Goal: Task Accomplishment & Management: Manage account settings

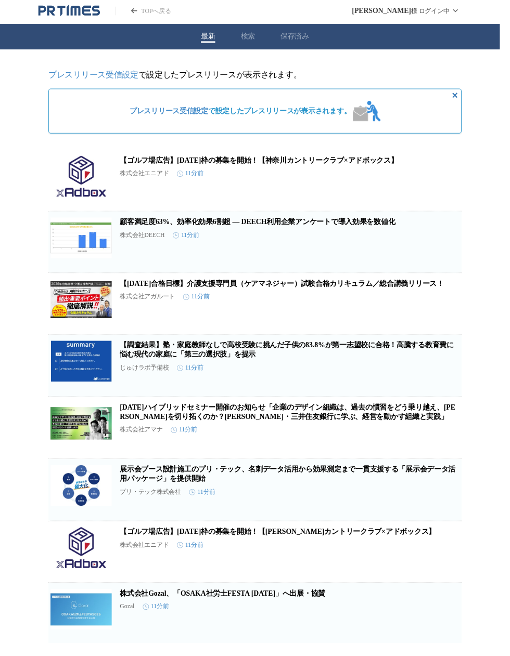
click at [333, 116] on span "プレスリリース受信設定 で設定したプレスリリースが表示されます。" at bounding box center [245, 113] width 226 height 9
click at [325, 111] on span "プレスリリース受信設定 で設定したプレスリリースが表示されます。" at bounding box center [245, 113] width 226 height 9
click at [128, 77] on link "プレスリリース受信設定" at bounding box center [95, 76] width 92 height 9
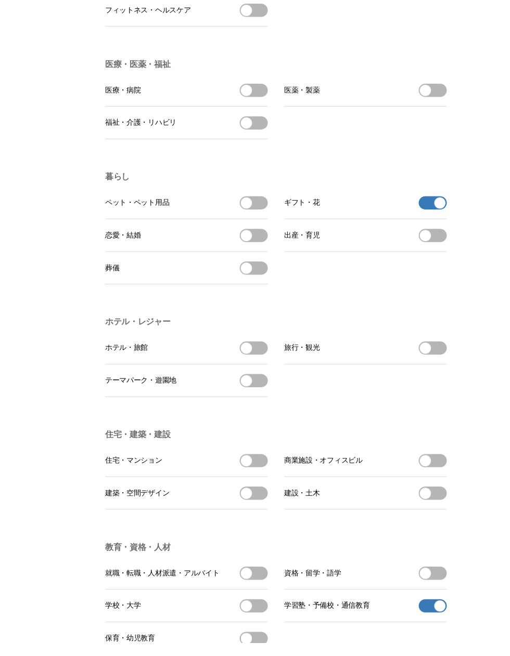
scroll to position [1832, 0]
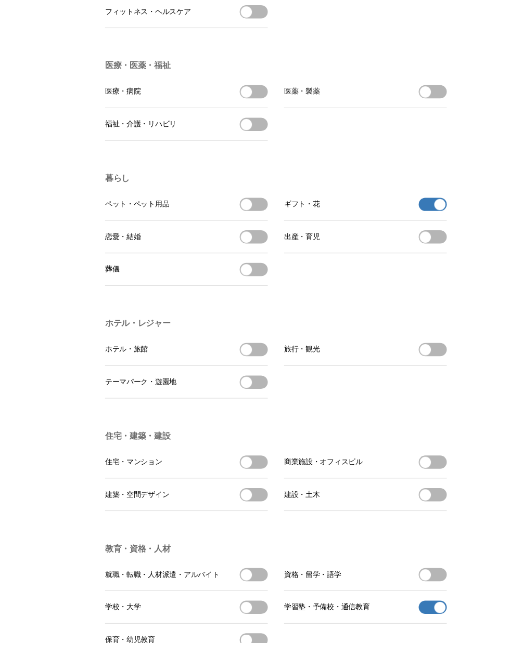
click at [450, 215] on button "ギフト・花の受信を解除" at bounding box center [441, 209] width 29 height 14
click at [443, 215] on button "ギフト・花を受信する" at bounding box center [441, 209] width 29 height 14
click at [445, 215] on button "ギフト・花の受信を解除" at bounding box center [441, 209] width 29 height 14
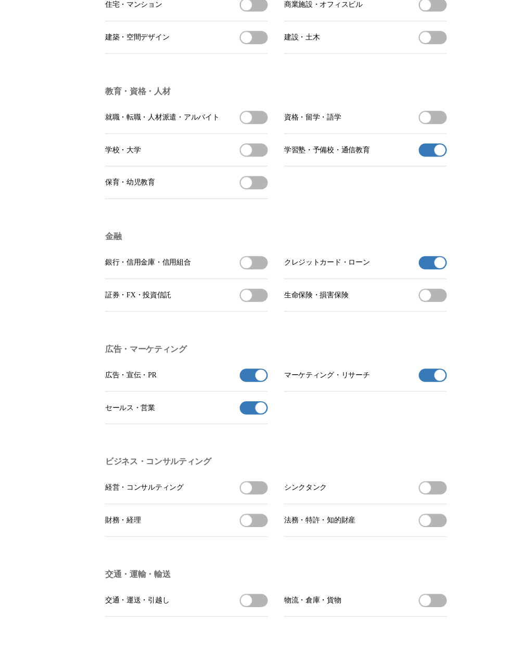
scroll to position [2301, 0]
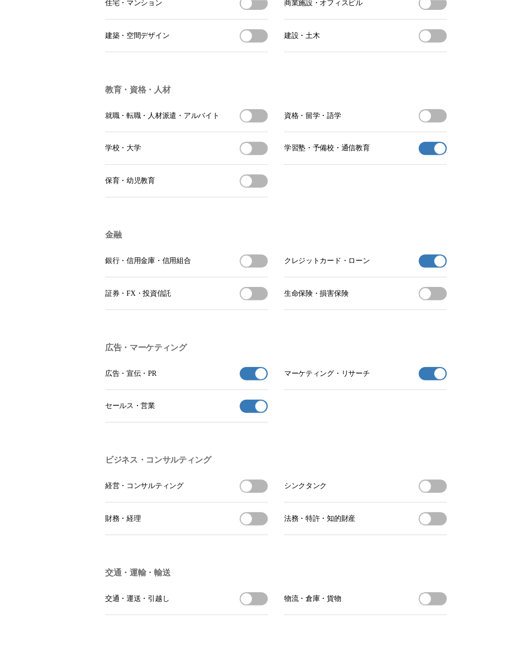
click at [266, 387] on span "button" at bounding box center [266, 380] width 11 height 11
click at [258, 421] on button "セールス・営業の受信を解除" at bounding box center [258, 415] width 29 height 14
click at [433, 388] on button "マーケティング・リサーチの受信を解除" at bounding box center [441, 381] width 29 height 14
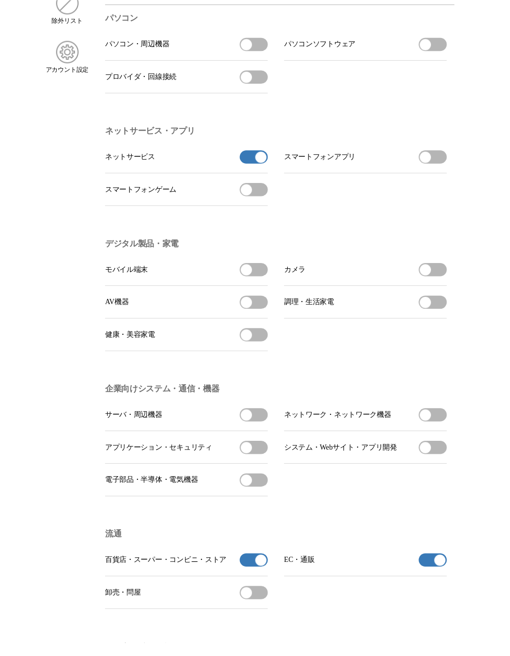
scroll to position [0, 0]
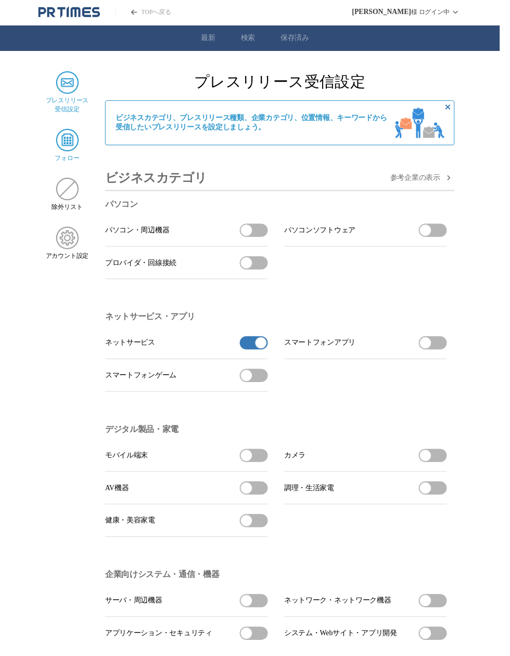
click at [78, 141] on img at bounding box center [68, 143] width 23 height 23
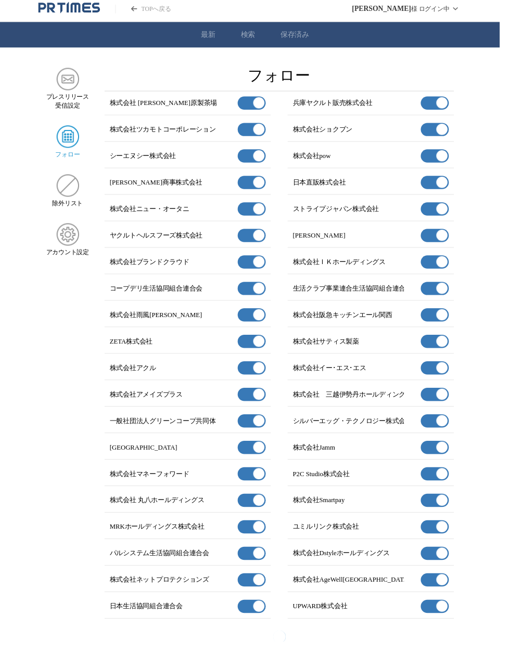
scroll to position [2, 0]
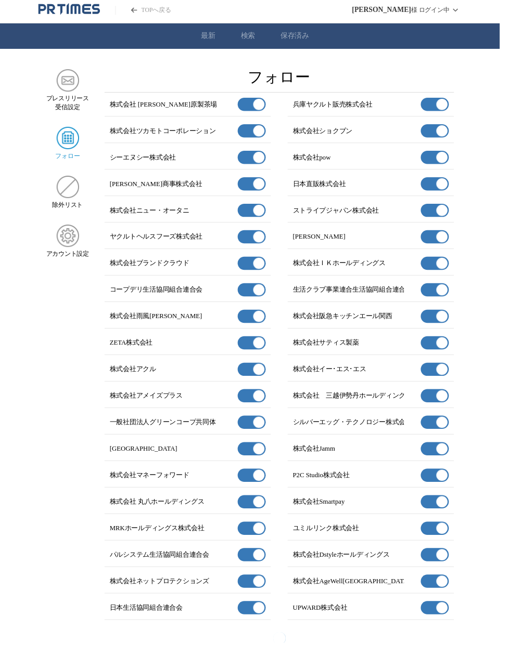
click at [450, 481] on span "button" at bounding box center [450, 484] width 11 height 11
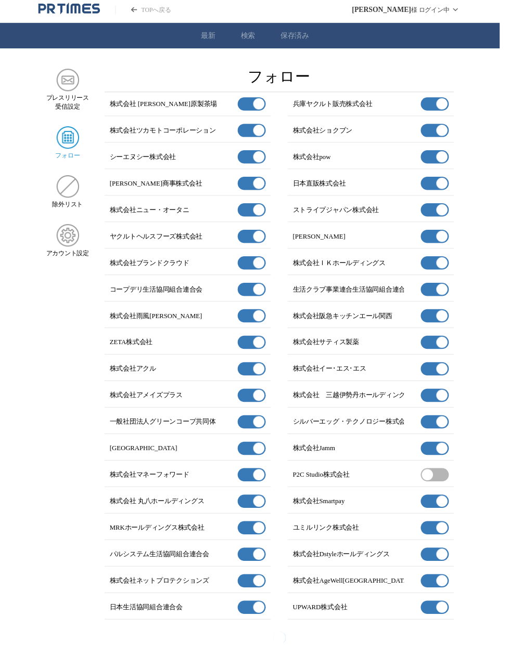
click at [448, 618] on span "button" at bounding box center [450, 619] width 11 height 11
click at [440, 160] on button "有効" at bounding box center [443, 160] width 29 height 14
click at [75, 200] on img at bounding box center [69, 190] width 23 height 23
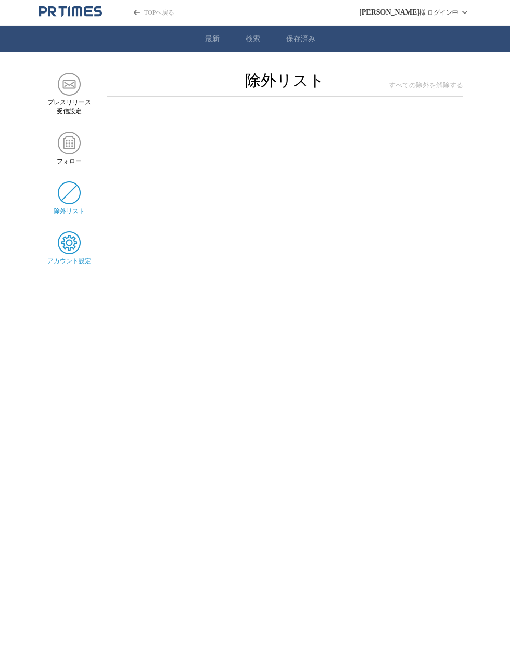
click at [70, 248] on img at bounding box center [69, 242] width 23 height 23
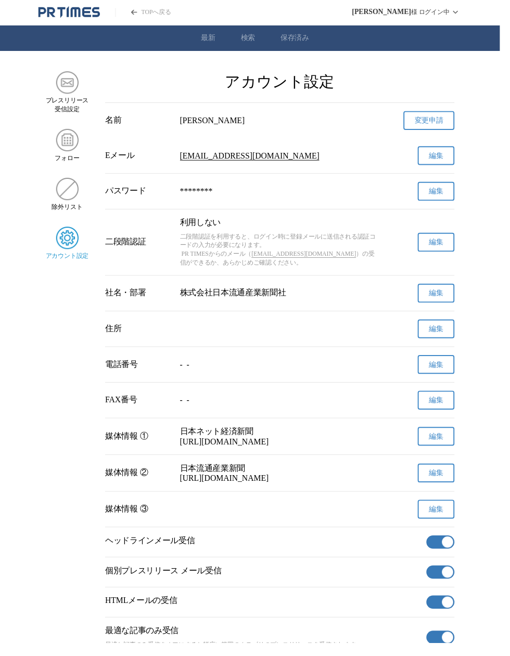
click at [164, 9] on link "TOPへ戻る" at bounding box center [146, 12] width 57 height 9
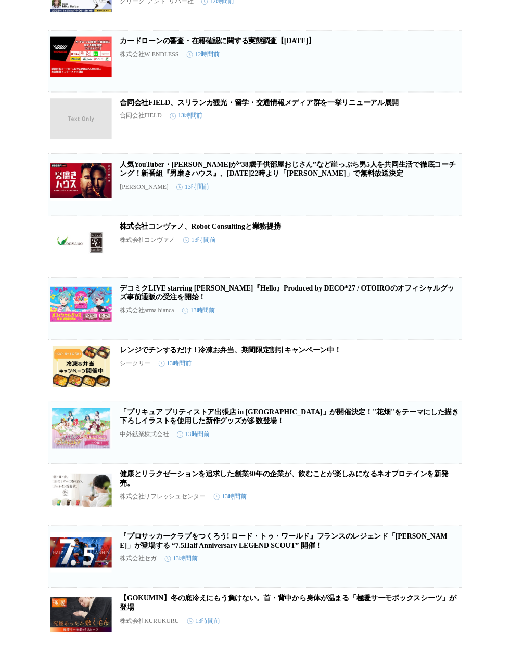
scroll to position [945, 0]
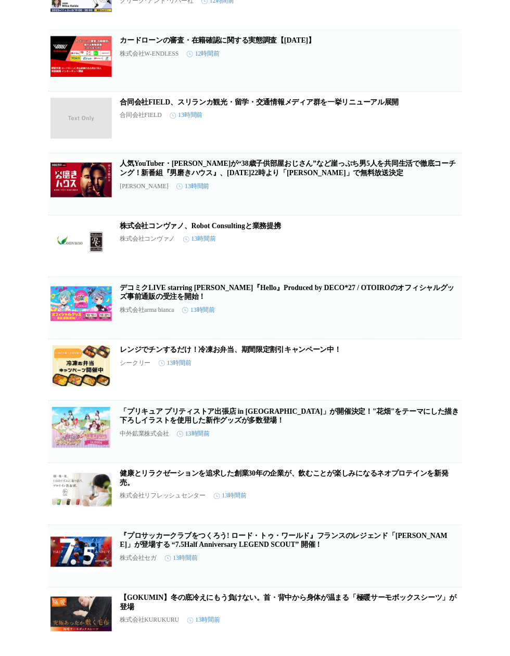
click at [421, 497] on link "健康とリラクゼーションを追求した創業30年の企業が、飲むことが楽しみになるネオプロテインを新発売。" at bounding box center [289, 487] width 335 height 17
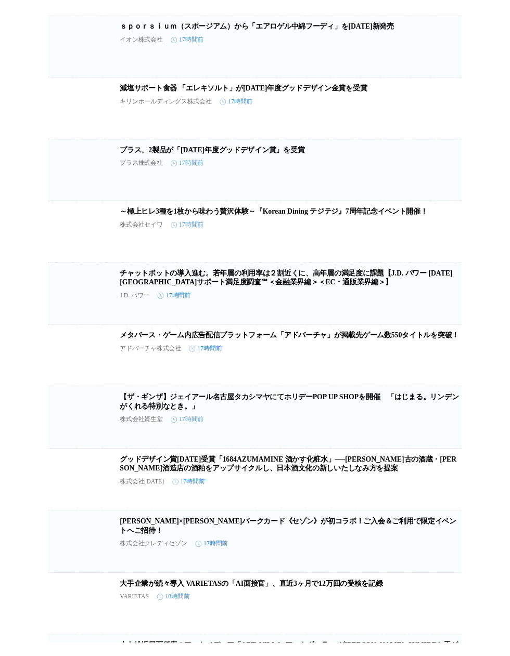
scroll to position [7785, 0]
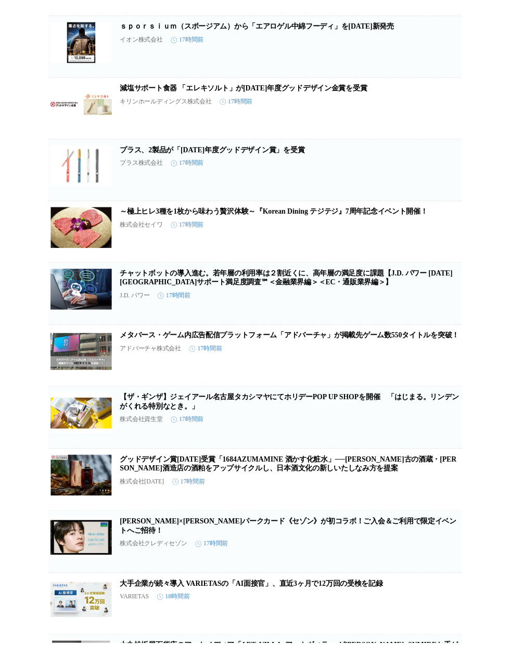
click at [360, 292] on link "チャットボットの導入進む。若年層の利用率は２割近くに、高年層の満足度に課題【J.D. パワー [DATE][GEOGRAPHIC_DATA]サポート満足度調査…" at bounding box center [291, 283] width 339 height 17
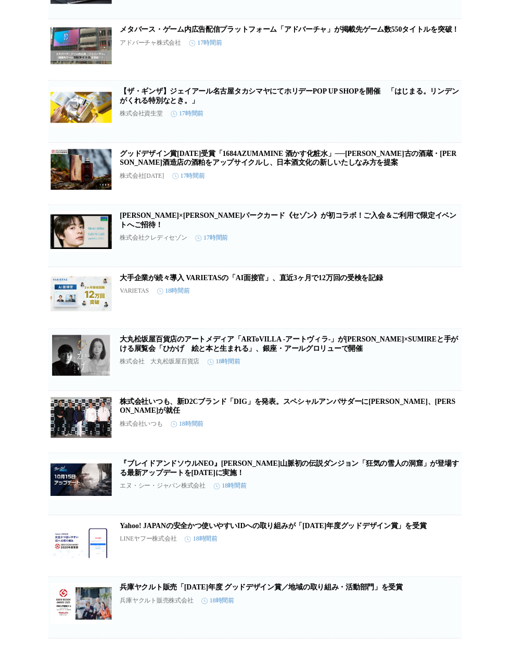
scroll to position [8097, 0]
